Goal: Transaction & Acquisition: Purchase product/service

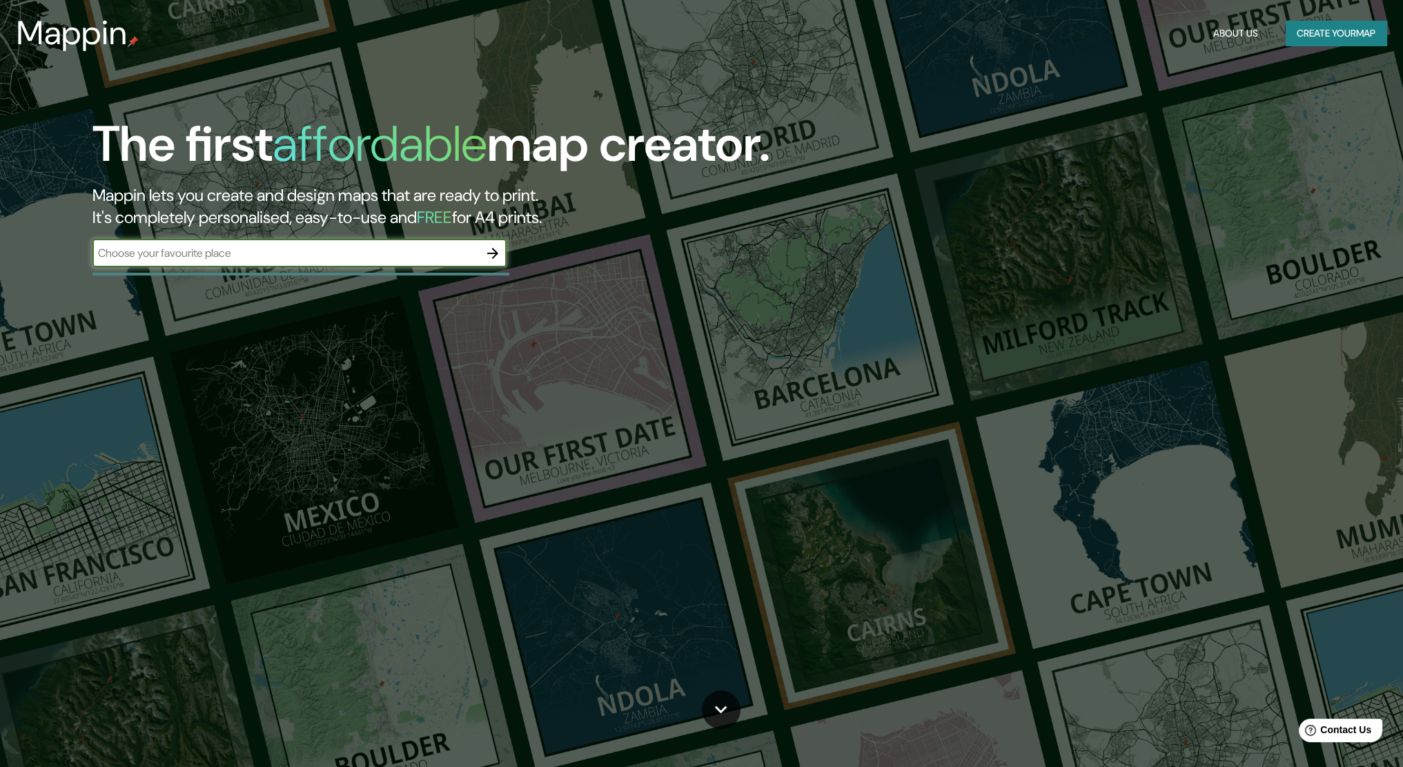
click at [260, 264] on div "​" at bounding box center [299, 254] width 414 height 28
type input "iguala guerrero"
click at [491, 257] on icon "button" at bounding box center [493, 253] width 17 height 17
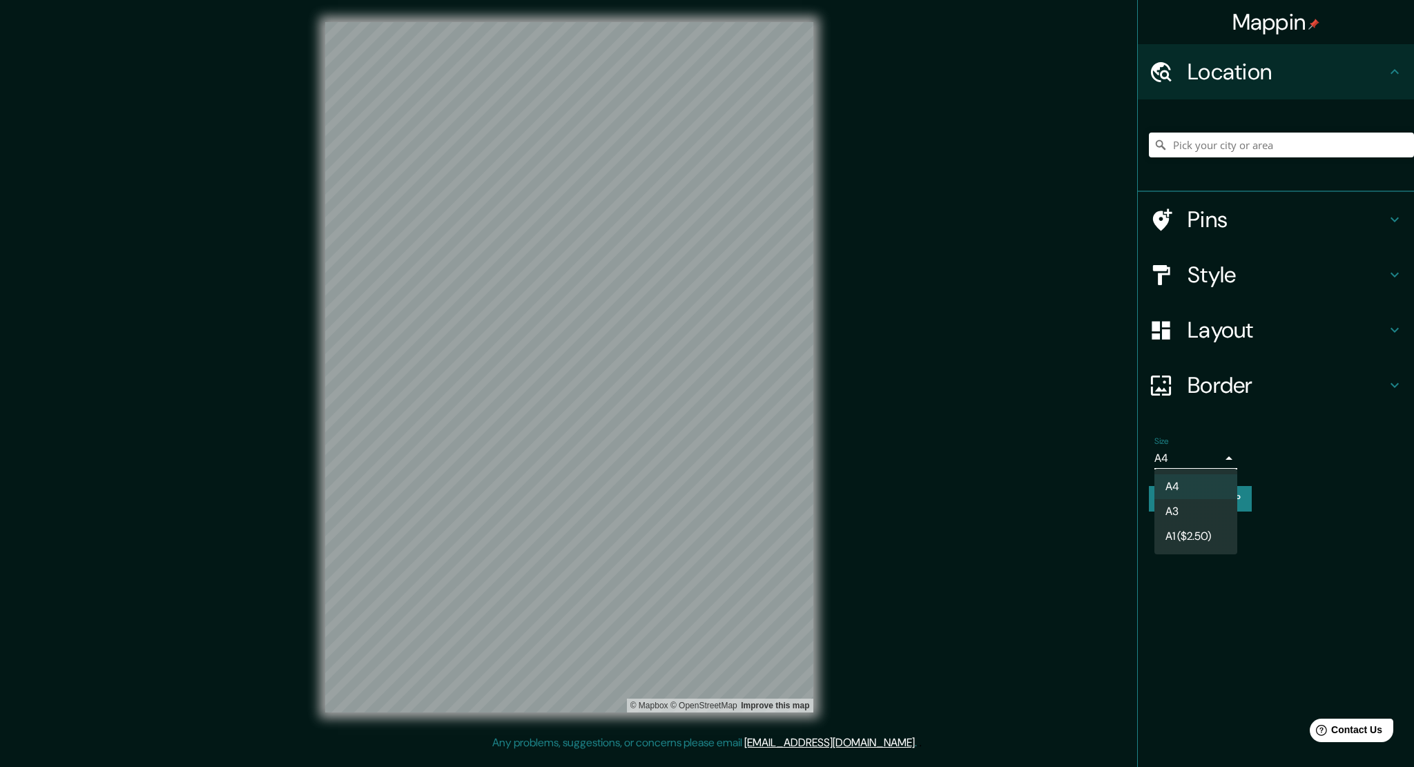
click at [1211, 452] on body "Mappin Location Pins Style Layout Border Choose a border. Hint : you can make l…" at bounding box center [707, 383] width 1414 height 767
click at [1193, 586] on div at bounding box center [707, 383] width 1414 height 767
click at [1185, 463] on body "Mappin Location Pins Style Layout Border Choose a border. Hint : you can make l…" at bounding box center [707, 383] width 1414 height 767
click at [1182, 507] on li "A3" at bounding box center [1195, 511] width 83 height 25
click at [1185, 460] on body "Mappin Location Pins Style Layout Border Choose a border. Hint : you can make l…" at bounding box center [707, 383] width 1414 height 767
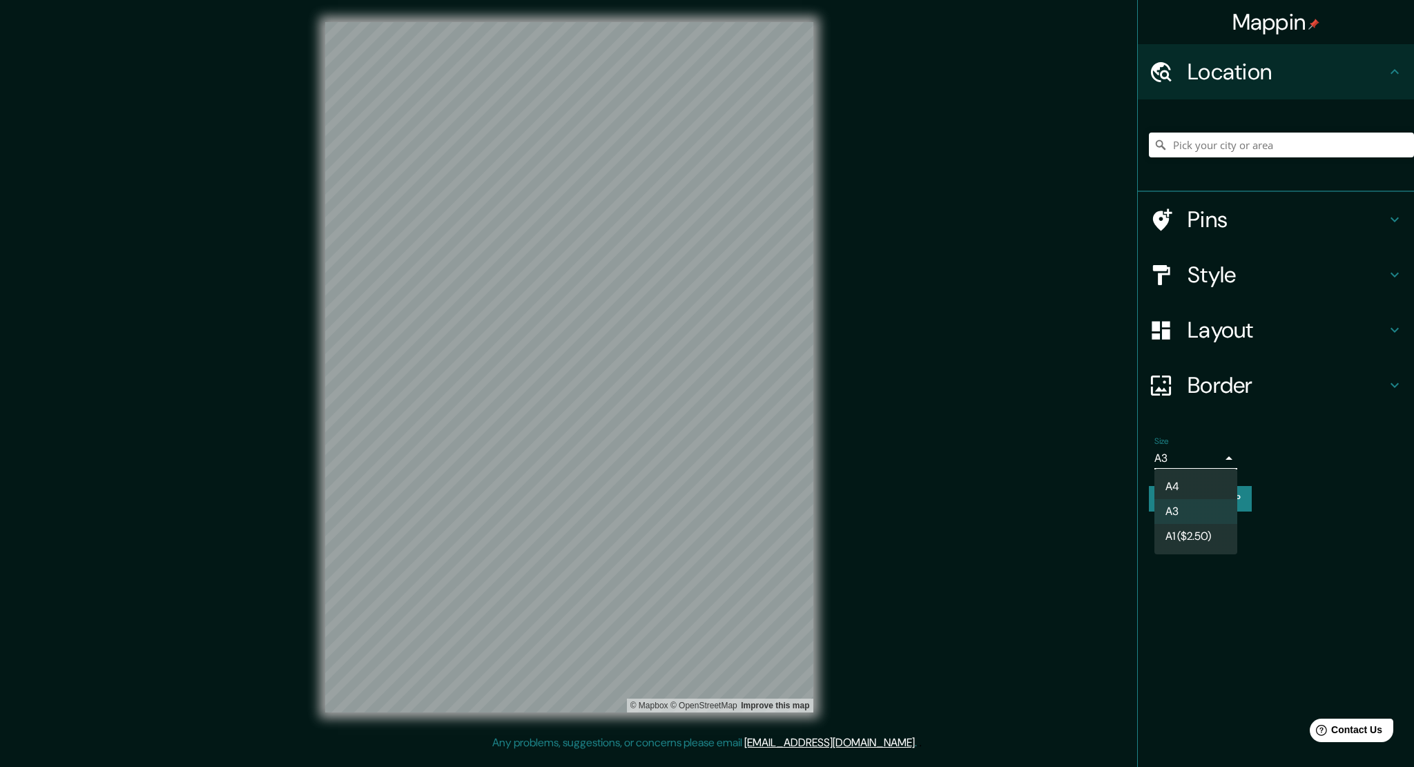
click at [1181, 482] on li "A4" at bounding box center [1195, 486] width 83 height 25
type input "single"
click at [1240, 328] on h4 "Layout" at bounding box center [1286, 330] width 199 height 28
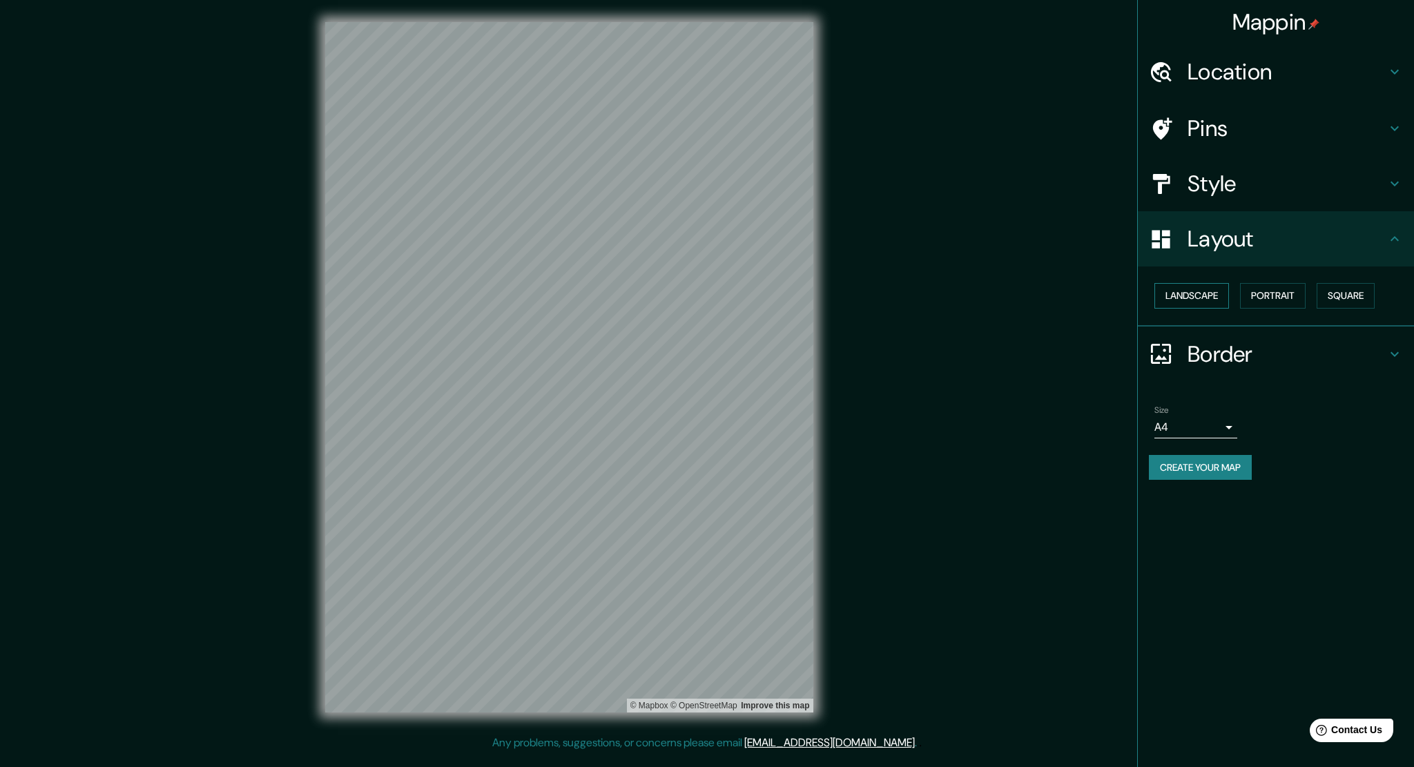
click at [1218, 297] on button "Landscape" at bounding box center [1191, 296] width 75 height 26
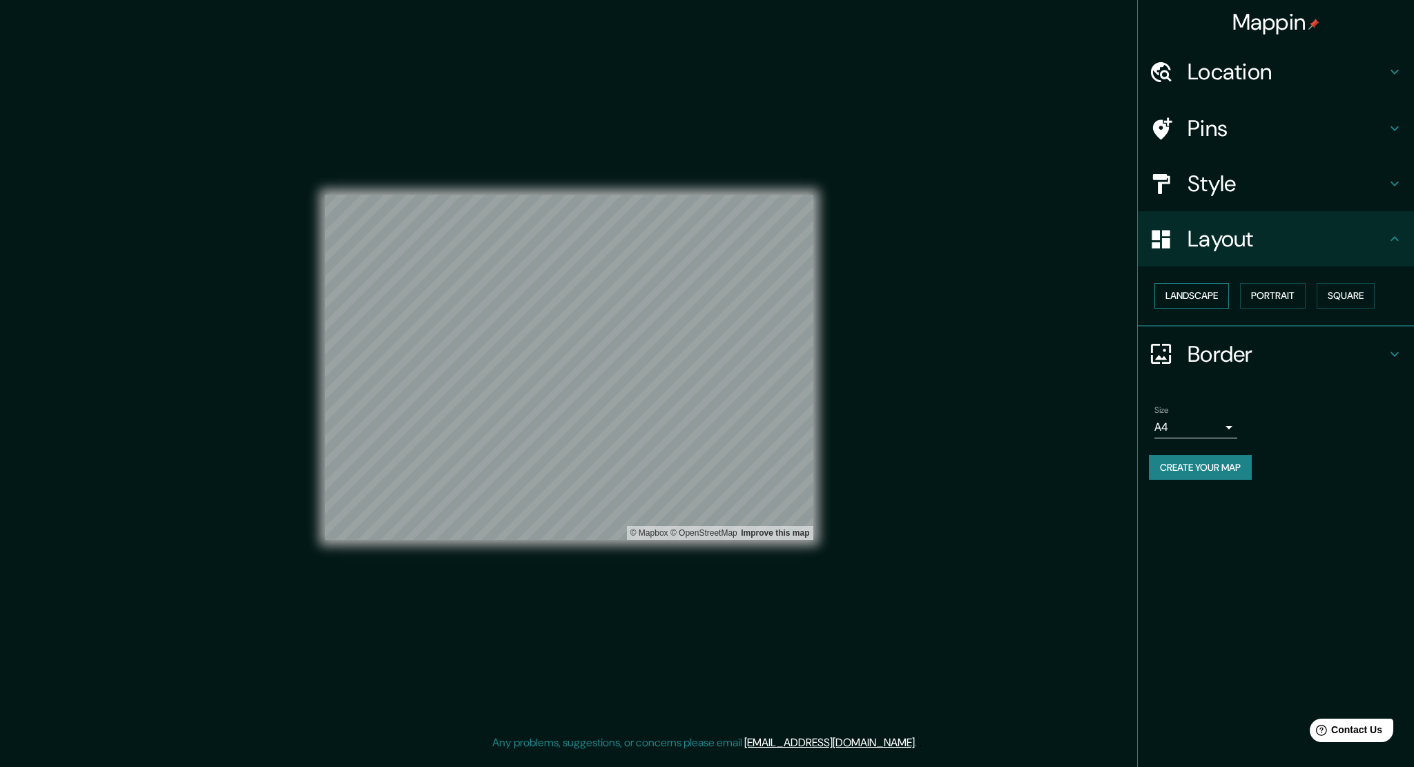
click at [1218, 297] on button "Landscape" at bounding box center [1191, 296] width 75 height 26
click at [1253, 297] on button "Portrait" at bounding box center [1273, 296] width 66 height 26
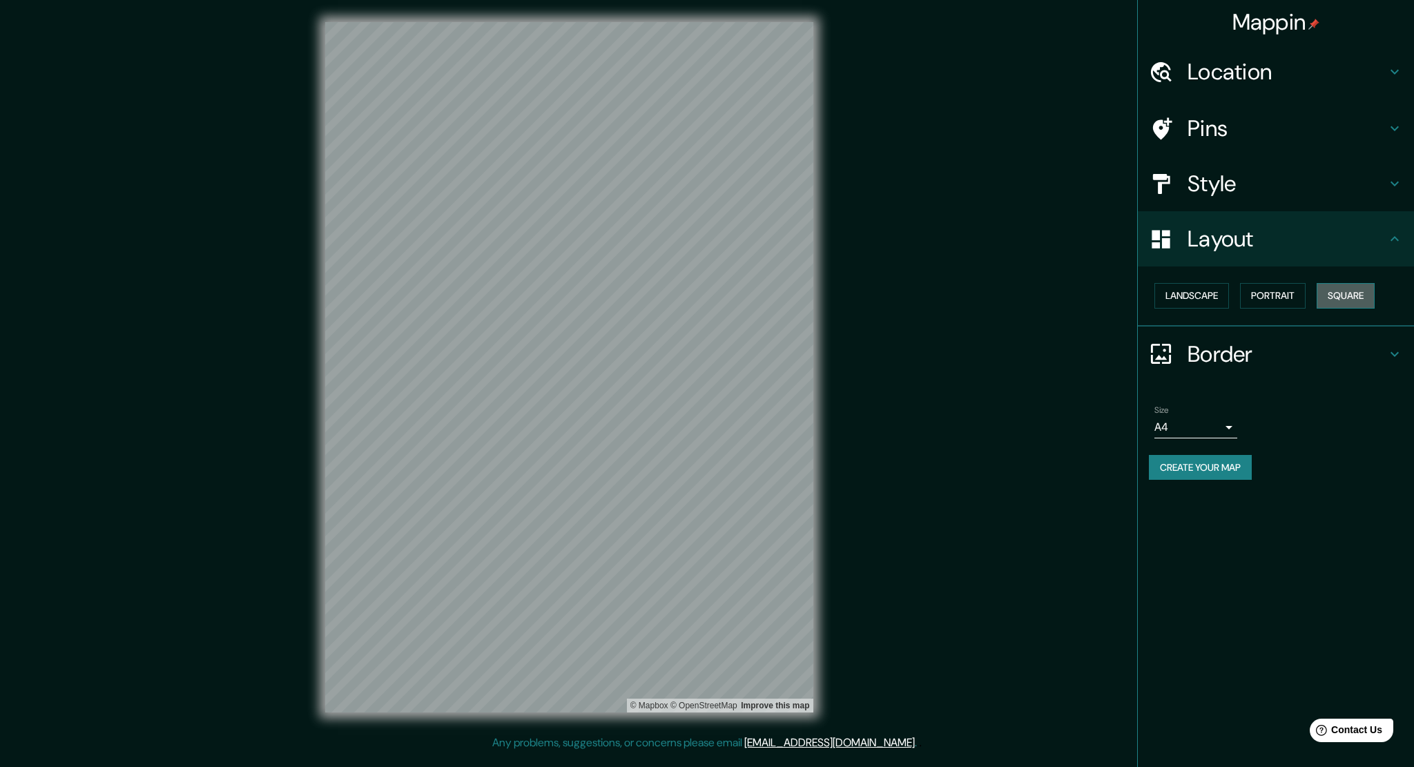
click at [1358, 300] on button "Square" at bounding box center [1345, 296] width 58 height 26
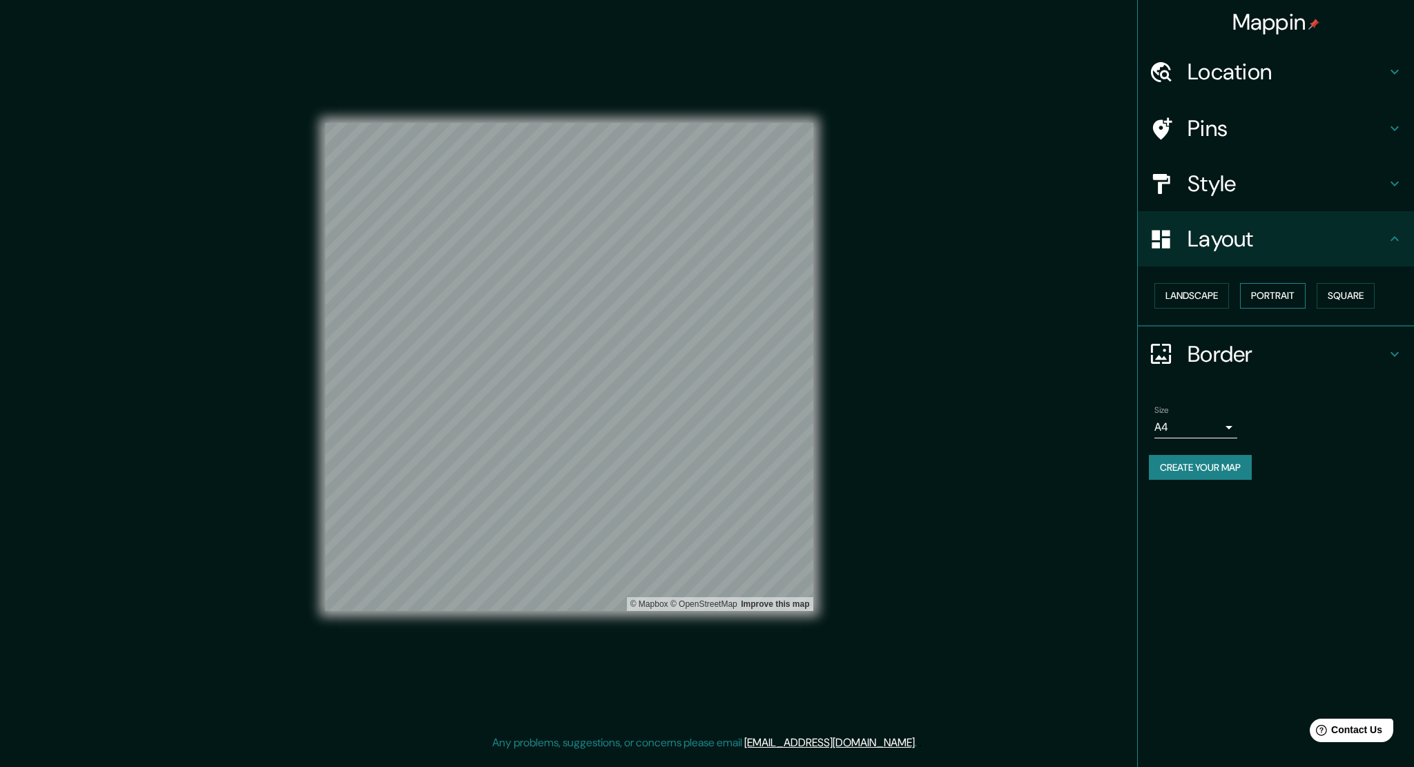
click at [1266, 299] on button "Portrait" at bounding box center [1273, 296] width 66 height 26
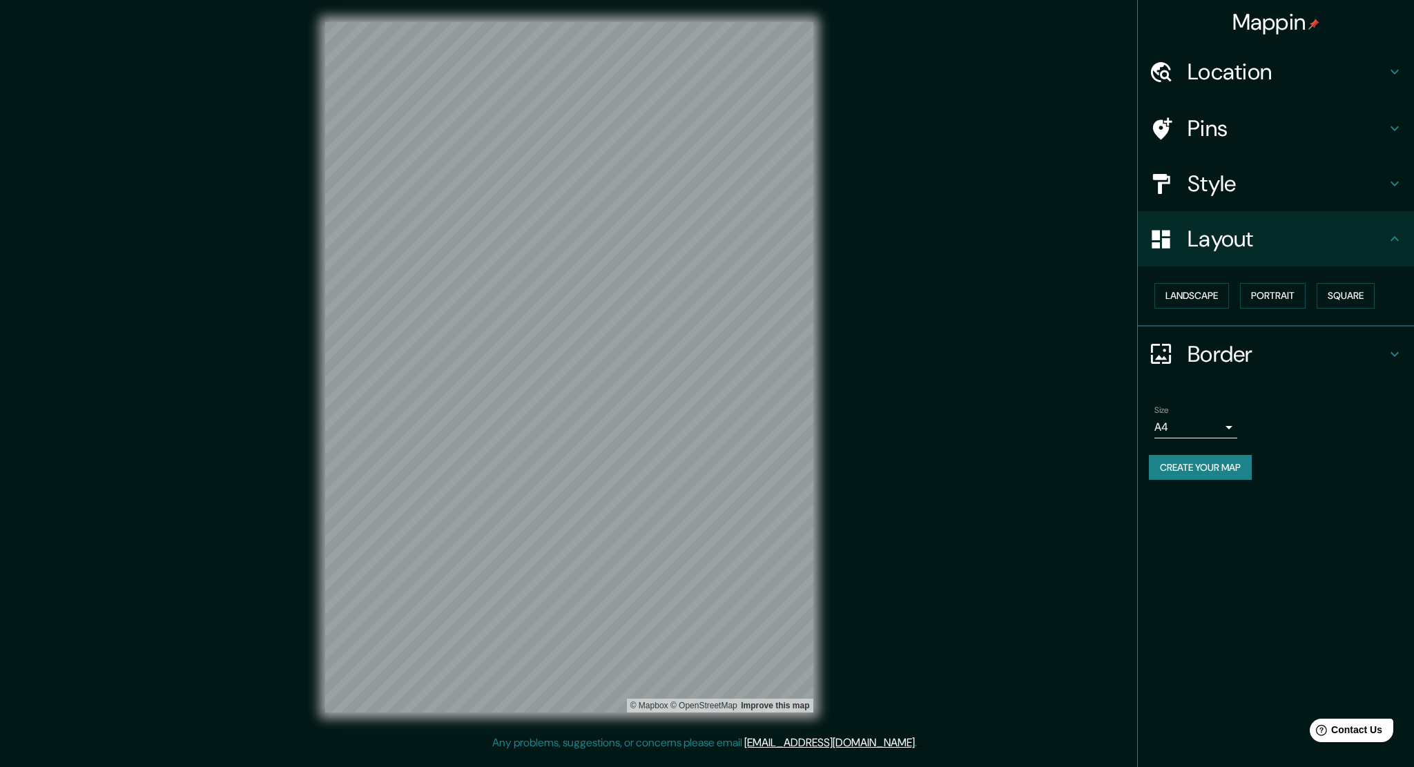
click at [1203, 185] on h4 "Style" at bounding box center [1286, 184] width 199 height 28
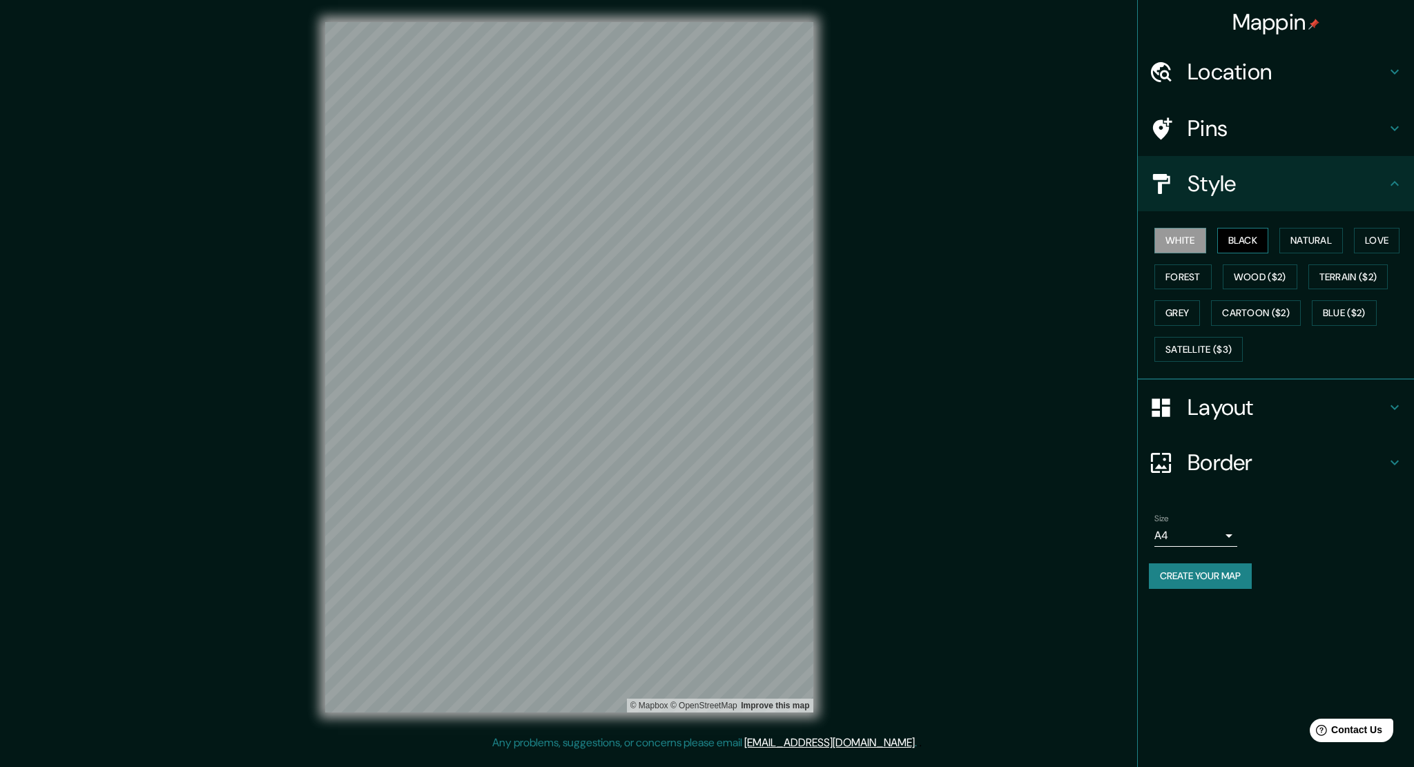
click at [1238, 242] on button "Black" at bounding box center [1243, 241] width 52 height 26
click at [1331, 251] on button "Natural" at bounding box center [1311, 241] width 64 height 26
click at [1386, 235] on button "Love" at bounding box center [1377, 241] width 46 height 26
click at [1374, 265] on button "Terrain ($2)" at bounding box center [1348, 277] width 80 height 26
click at [1289, 276] on button "Wood ($2)" at bounding box center [1259, 277] width 75 height 26
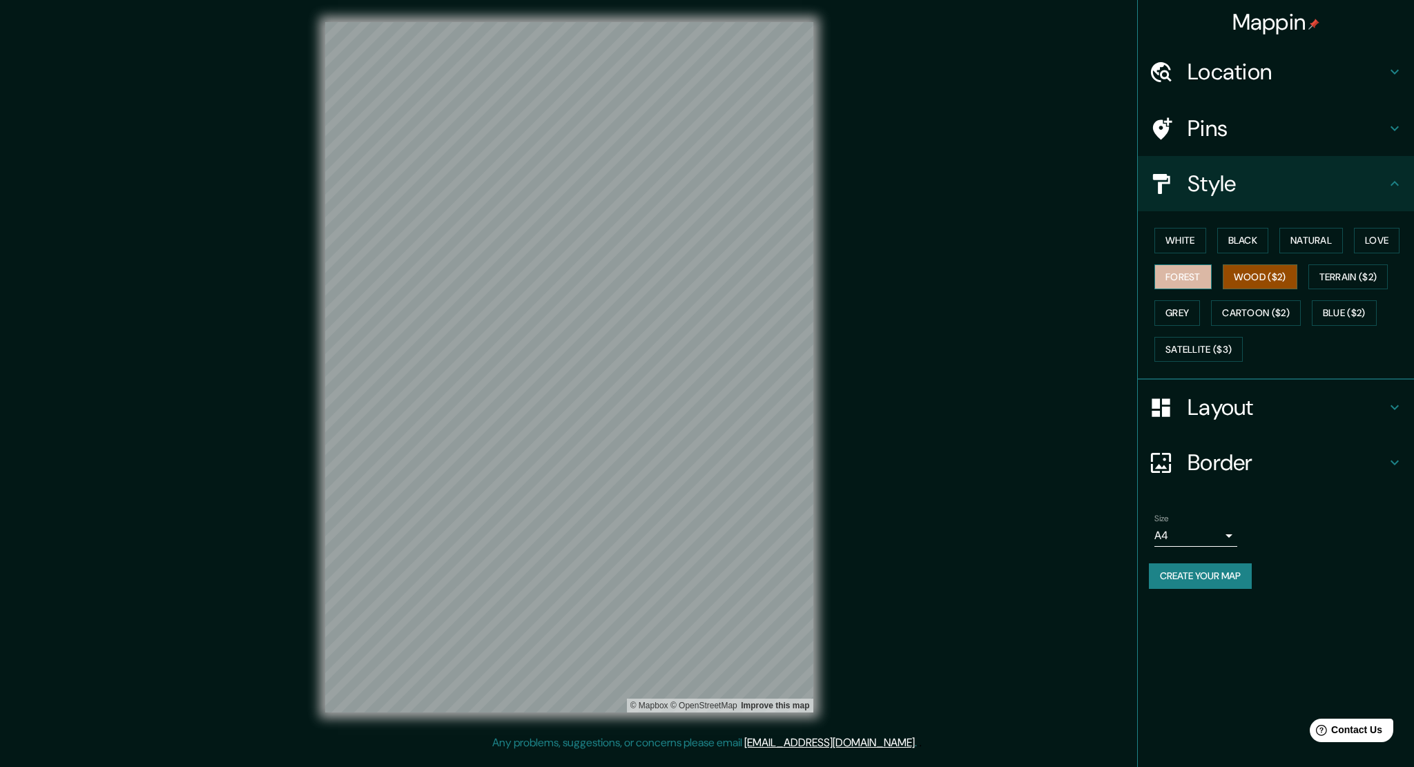
click at [1162, 277] on button "Forest" at bounding box center [1182, 277] width 57 height 26
click at [1176, 309] on button "Grey" at bounding box center [1177, 313] width 46 height 26
click at [1185, 246] on button "White" at bounding box center [1180, 241] width 52 height 26
click at [1204, 137] on h4 "Pins" at bounding box center [1286, 129] width 199 height 28
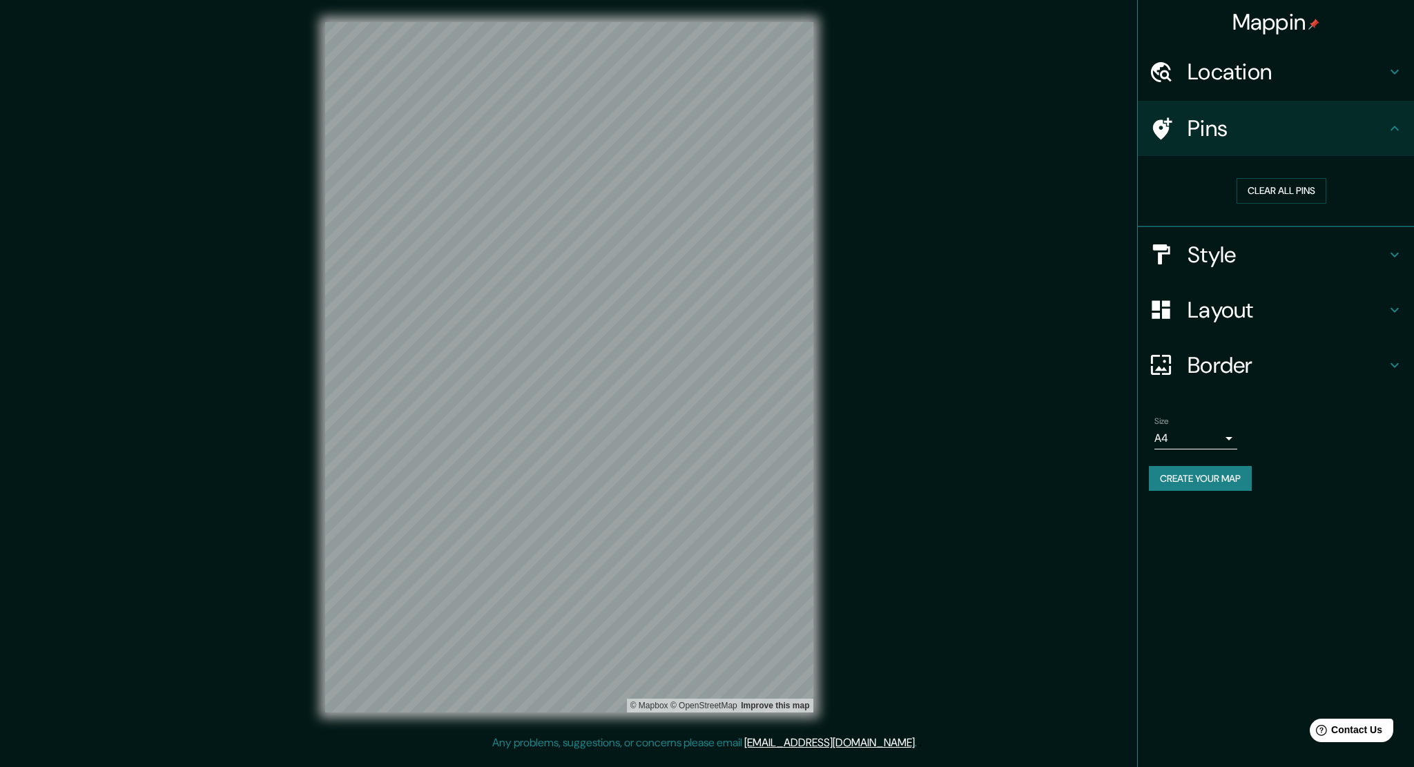
click at [1249, 79] on h4 "Location" at bounding box center [1286, 72] width 199 height 28
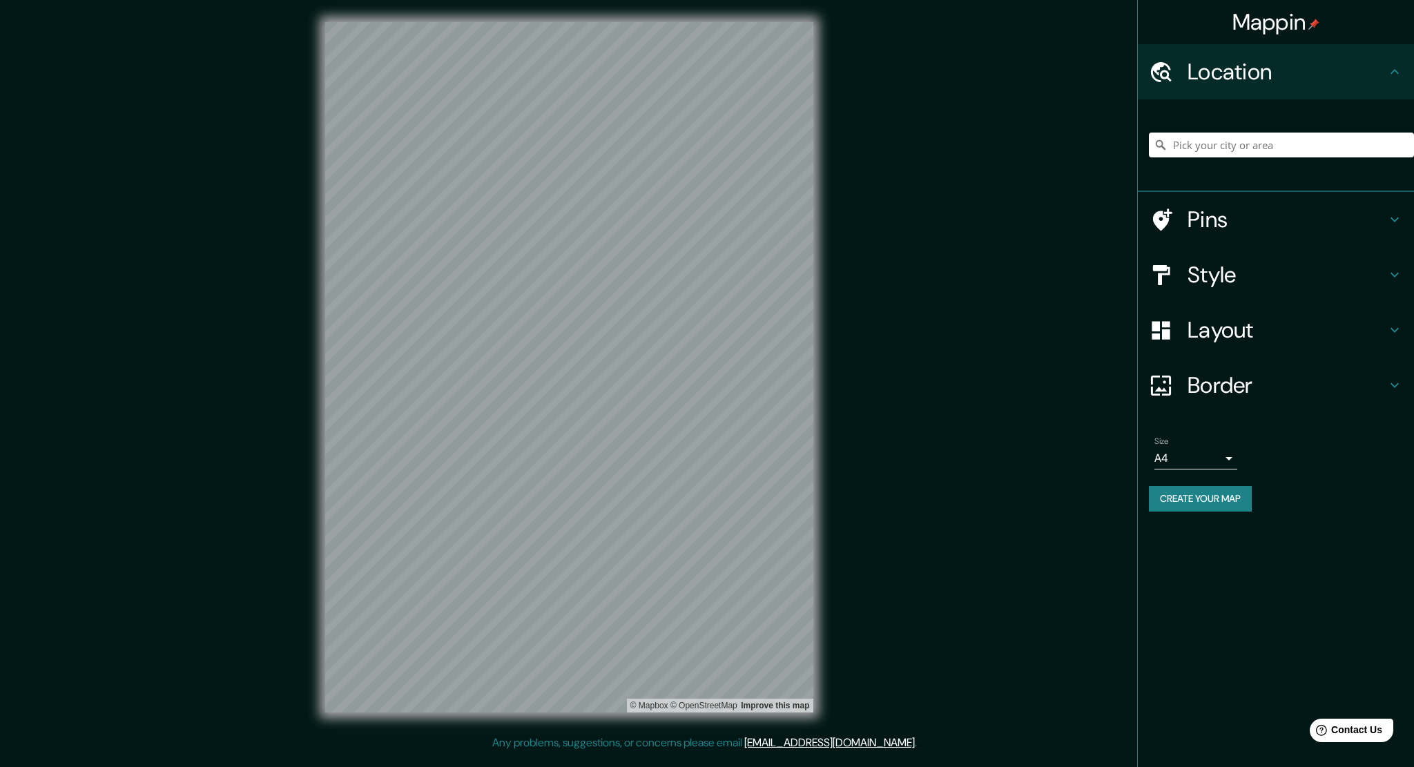
click at [1211, 498] on button "Create your map" at bounding box center [1200, 499] width 103 height 26
